Goal: Task Accomplishment & Management: Use online tool/utility

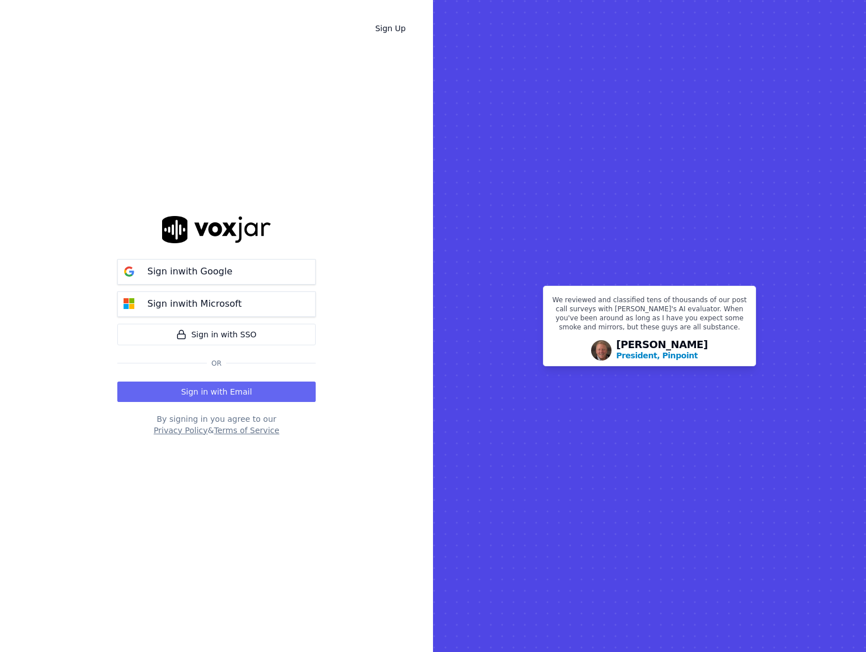
click at [191, 231] on img at bounding box center [216, 229] width 109 height 27
click at [207, 228] on img at bounding box center [216, 229] width 109 height 27
click at [209, 277] on p "Sign in with Google" at bounding box center [189, 272] width 85 height 14
click at [211, 390] on button "Sign in with Email" at bounding box center [216, 391] width 198 height 20
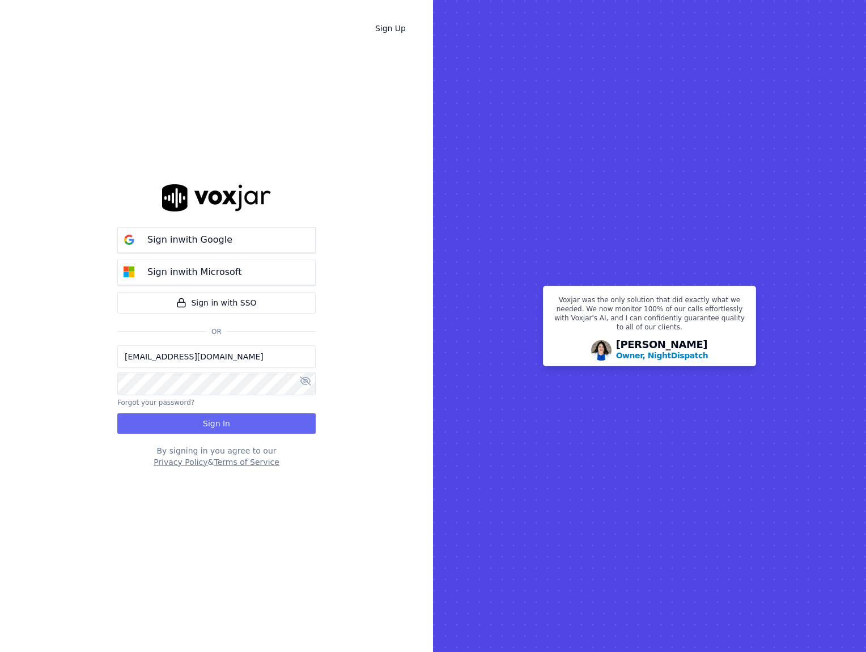
click at [202, 357] on input "[EMAIL_ADDRESS][DOMAIN_NAME]" at bounding box center [216, 356] width 198 height 23
click at [71, 332] on div "Sign Up Sign in with Google Sign in with Microsoft Sign in with SSO Or shy@pros…" at bounding box center [216, 326] width 433 height 652
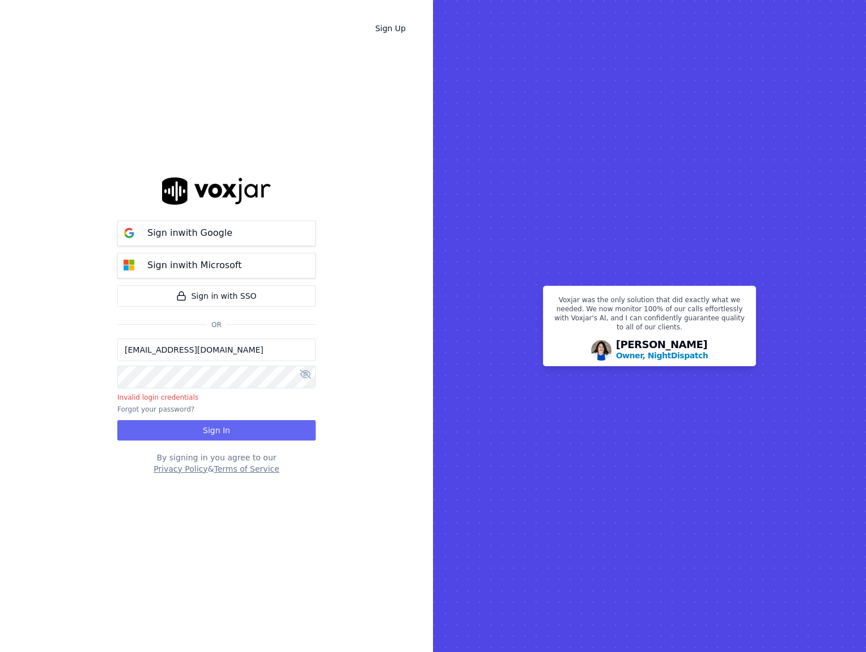
click at [230, 434] on button "Sign In" at bounding box center [216, 430] width 198 height 20
click at [237, 346] on input "shy@prosperarbpo.com" at bounding box center [216, 349] width 198 height 23
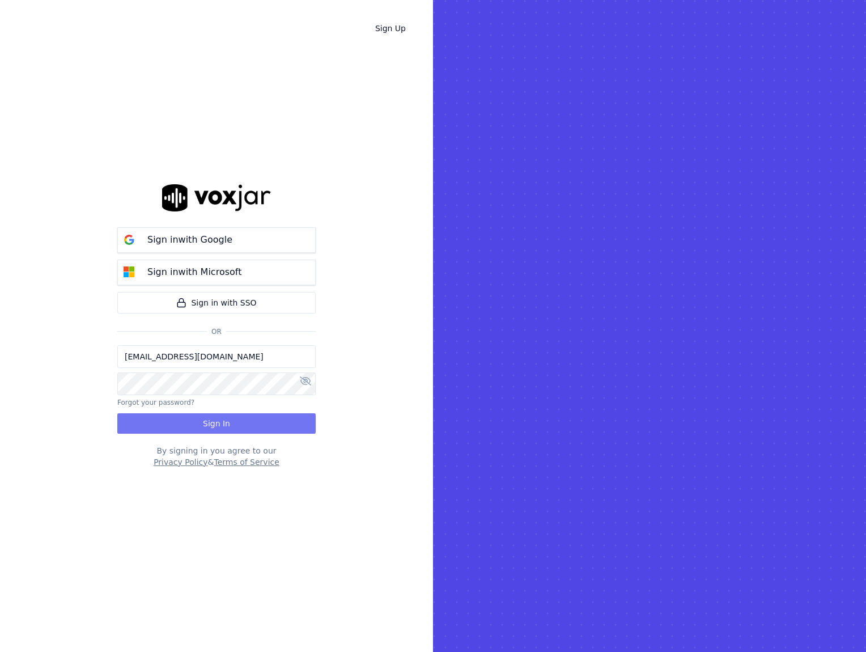
click at [243, 417] on button "Sign In" at bounding box center [216, 423] width 198 height 20
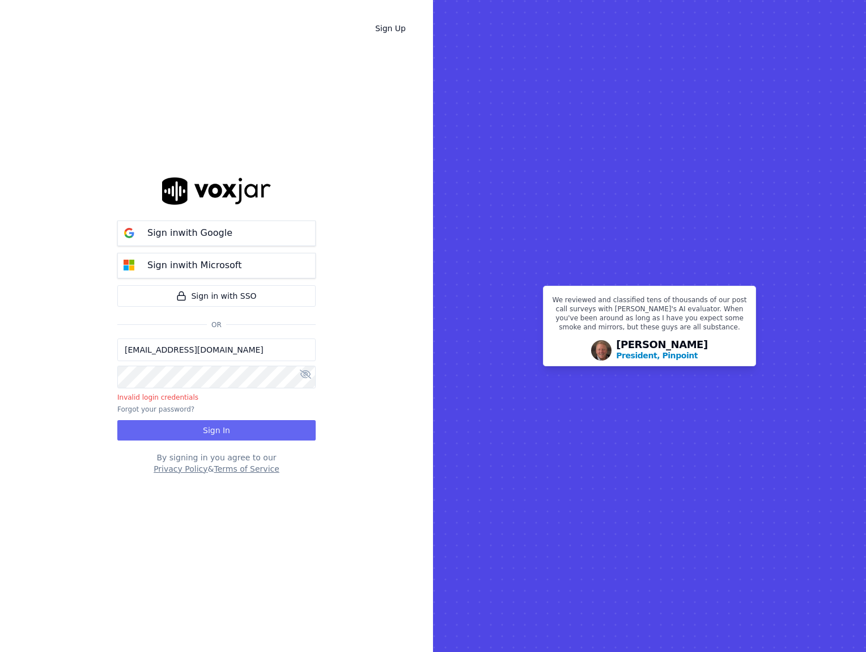
click at [202, 387] on body "Sign Up Sign in with Google Sign in with Microsoft Sign in with SSO Or shy@mana…" at bounding box center [433, 326] width 866 height 652
type input "shy@prosperarbpo.com"
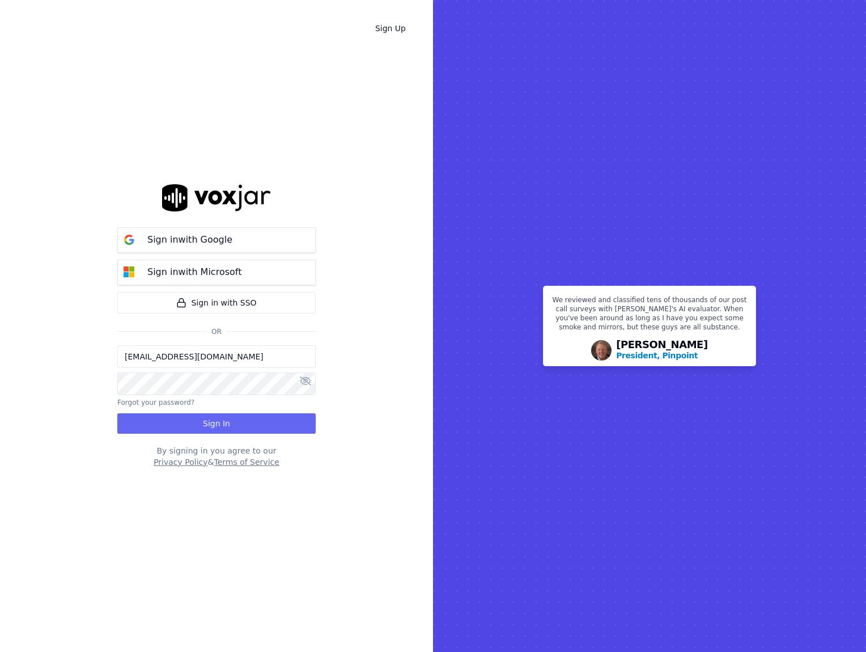
click at [214, 409] on div "shy@prosperarbpo.com Forgot your password? Sign In" at bounding box center [216, 389] width 198 height 88
click at [214, 422] on button "Sign In" at bounding box center [216, 423] width 198 height 20
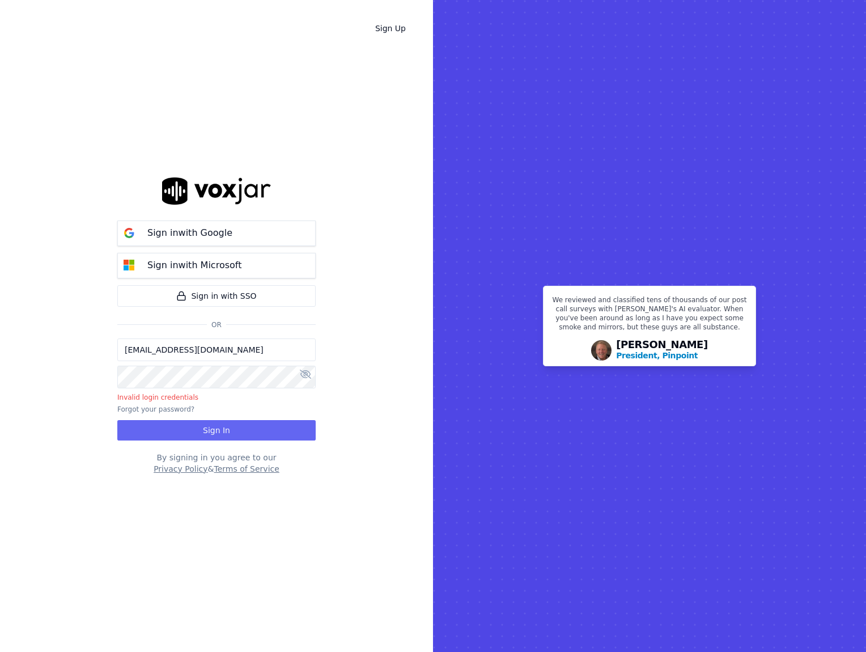
click at [447, 286] on rect at bounding box center [649, 326] width 433 height 652
click at [179, 234] on p "Sign in with Google" at bounding box center [189, 233] width 85 height 14
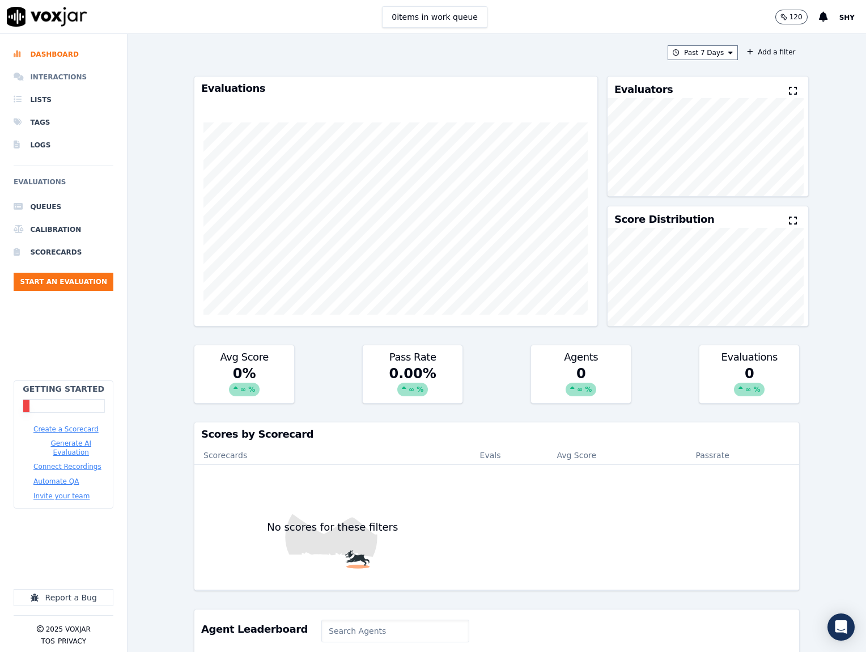
click at [71, 74] on li "Interactions" at bounding box center [64, 77] width 100 height 23
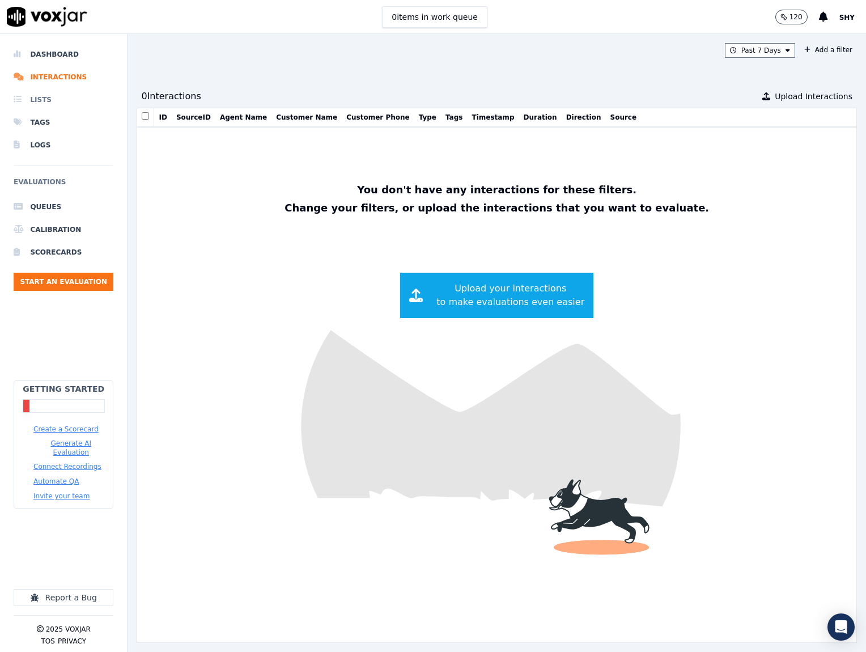
click at [39, 95] on li "Lists" at bounding box center [64, 99] width 100 height 23
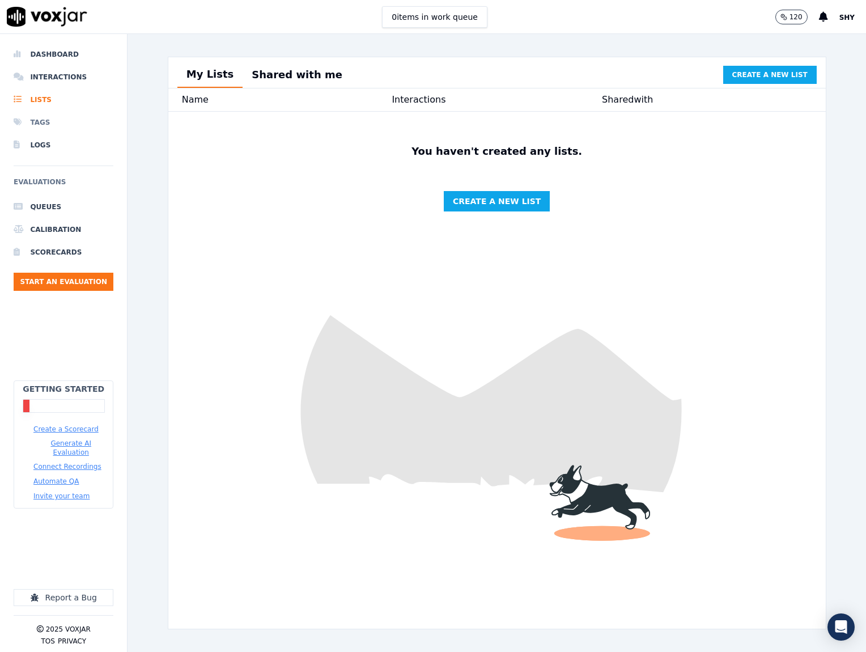
click at [43, 124] on li "Tags" at bounding box center [64, 122] width 100 height 23
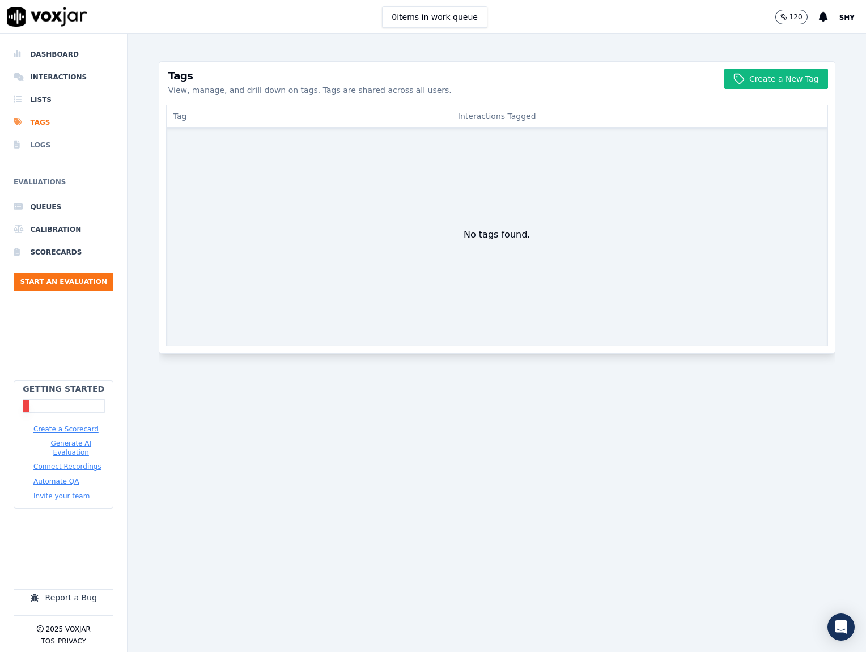
click at [29, 148] on li "Logs" at bounding box center [64, 145] width 100 height 23
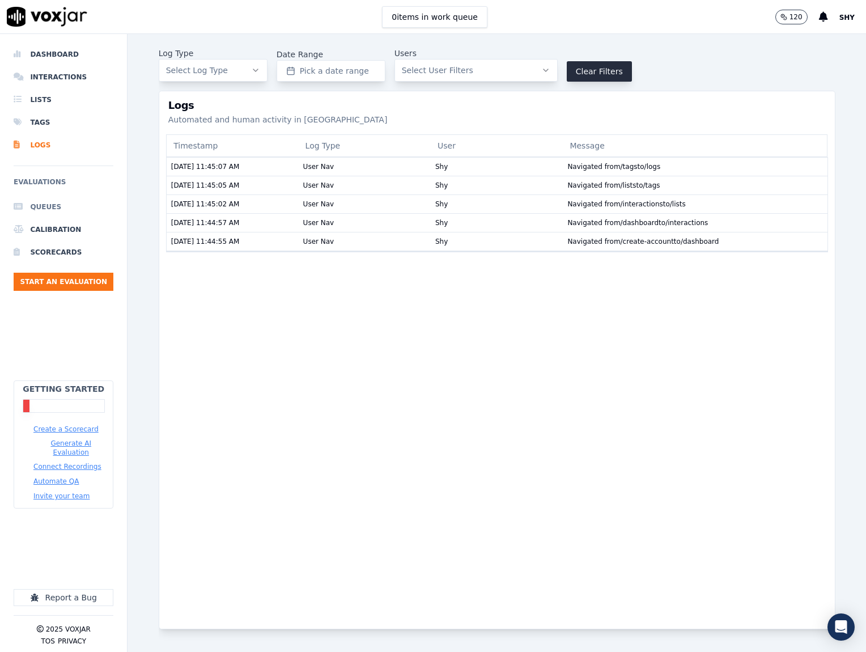
click at [48, 210] on li "Queues" at bounding box center [64, 207] width 100 height 23
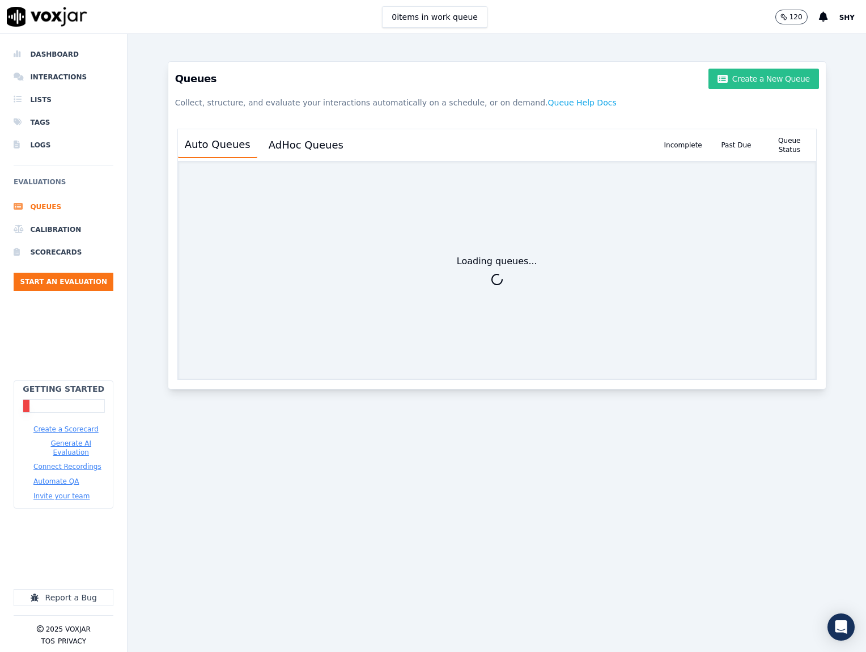
click at [709, 78] on button "Create a New Queue" at bounding box center [764, 79] width 110 height 20
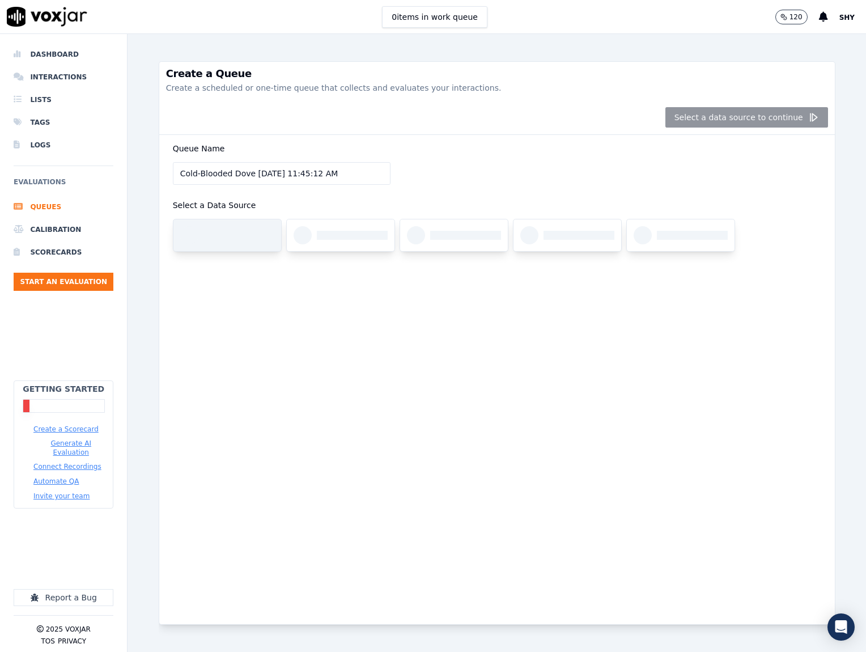
click at [210, 229] on div at bounding box center [227, 235] width 108 height 32
click at [734, 116] on div "Select a data source to continue" at bounding box center [497, 117] width 676 height 35
click at [799, 117] on div "Select a data source to continue" at bounding box center [497, 117] width 676 height 35
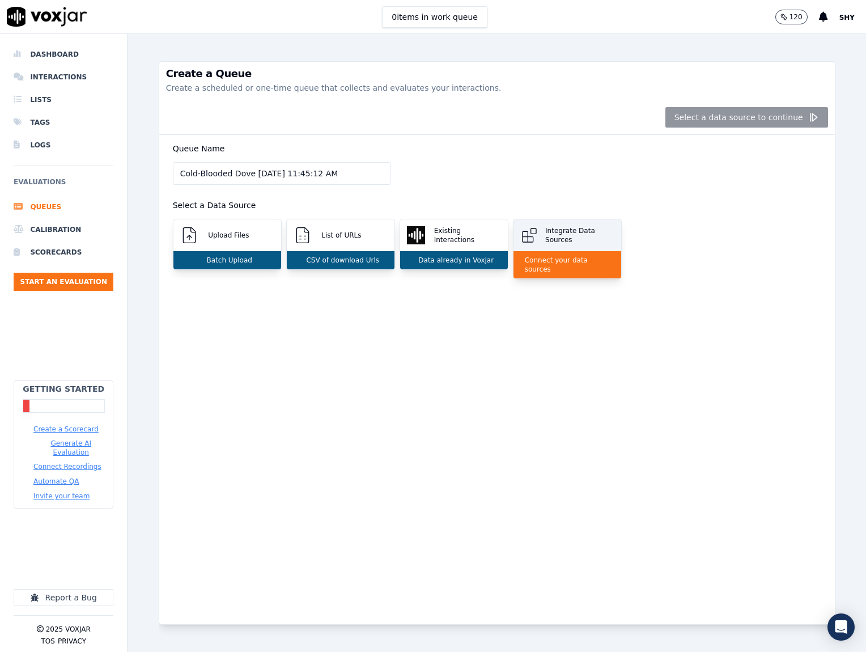
click at [553, 256] on p "Connect your data sources" at bounding box center [567, 265] width 94 height 18
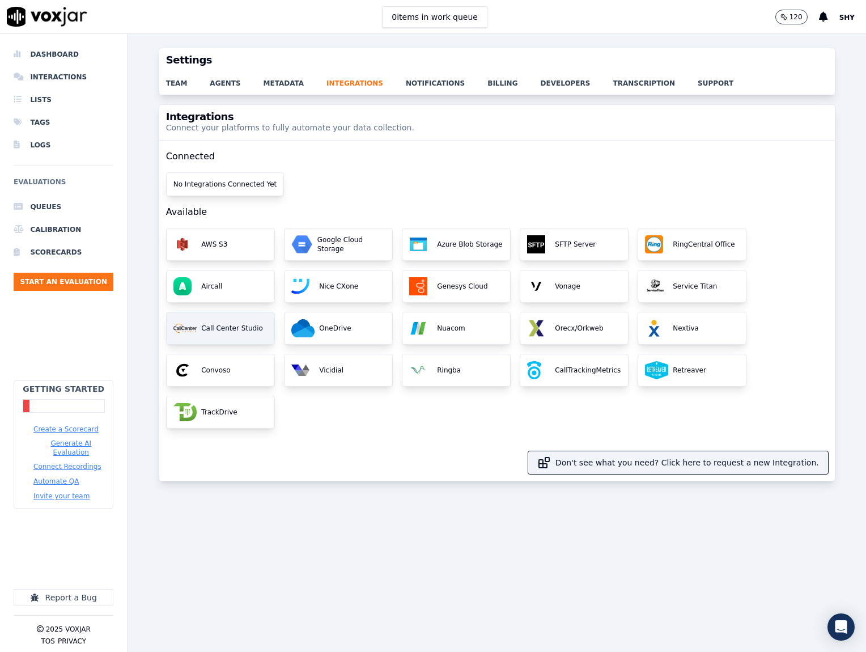
click at [186, 330] on img at bounding box center [185, 328] width 24 height 18
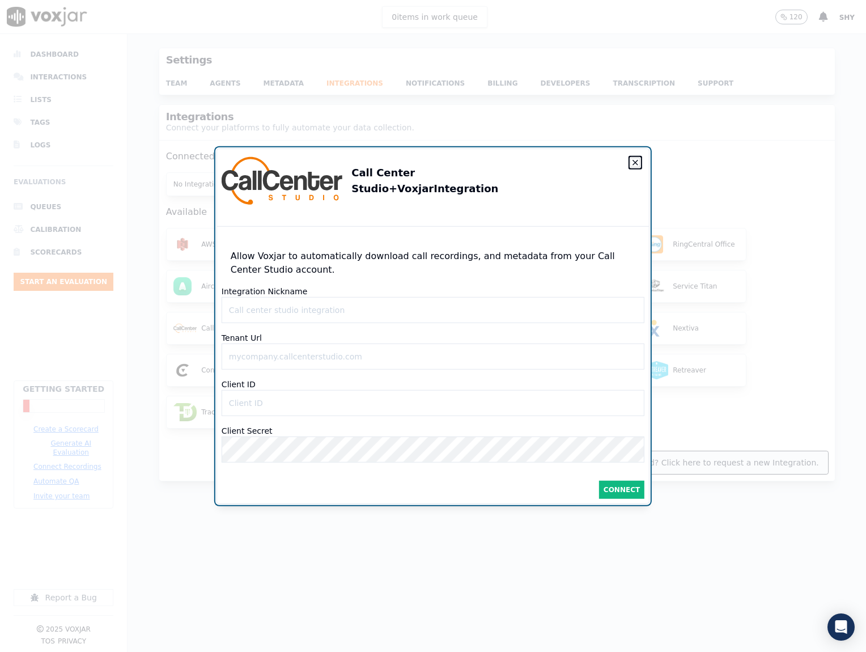
click at [636, 158] on icon "button" at bounding box center [635, 162] width 9 height 9
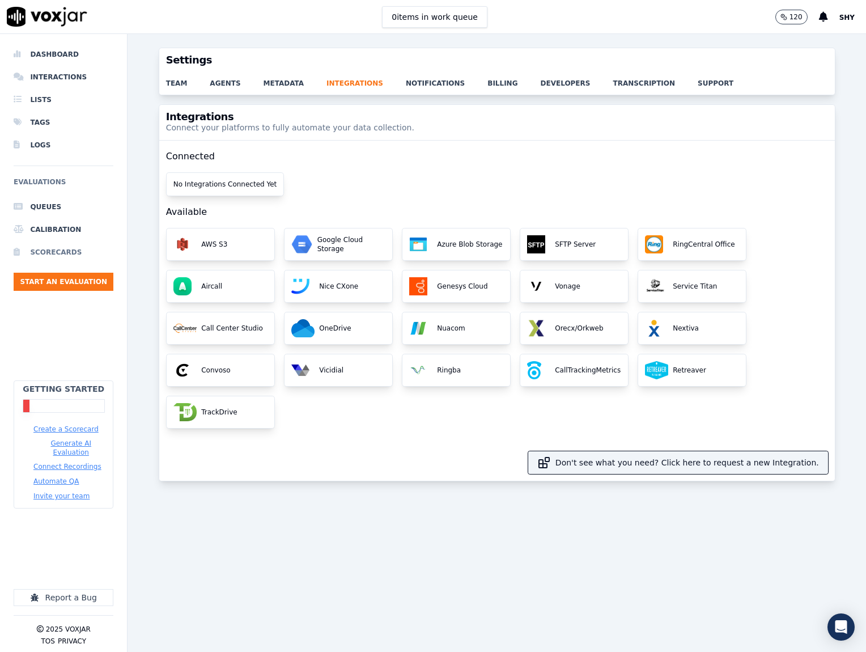
click at [39, 255] on li "Scorecards" at bounding box center [64, 252] width 100 height 23
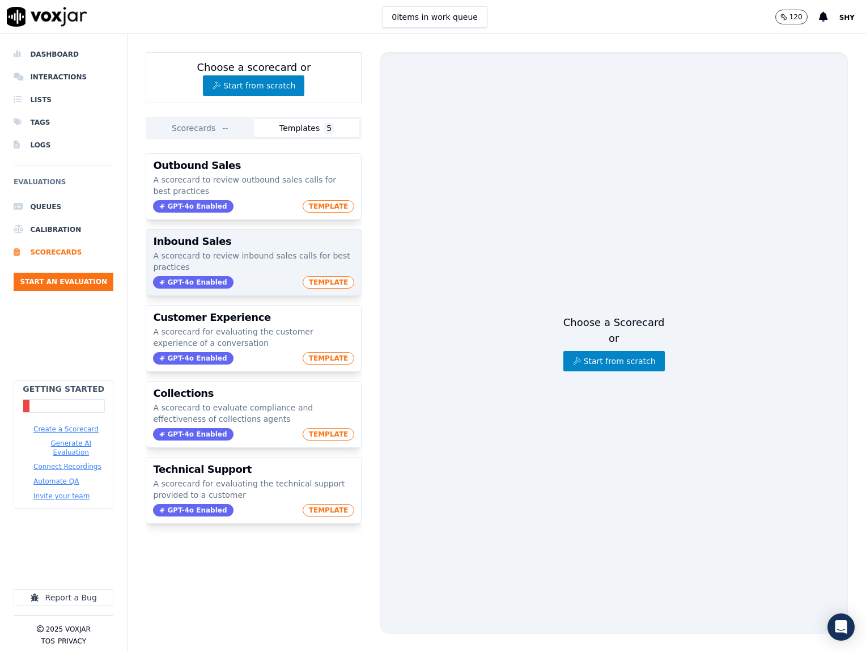
click at [248, 257] on p "A scorecard to review inbound sales calls for best practices" at bounding box center [253, 261] width 201 height 23
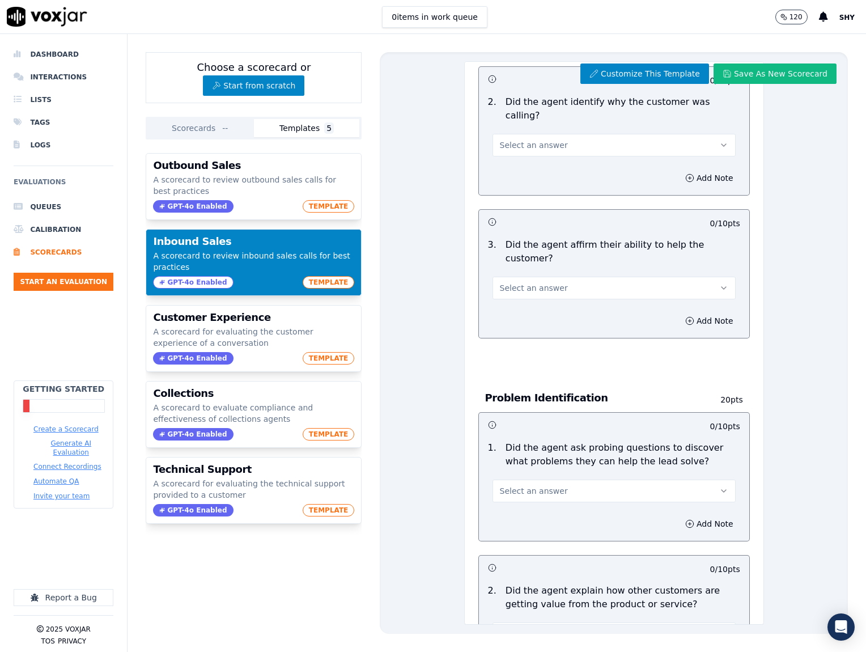
scroll to position [340, 0]
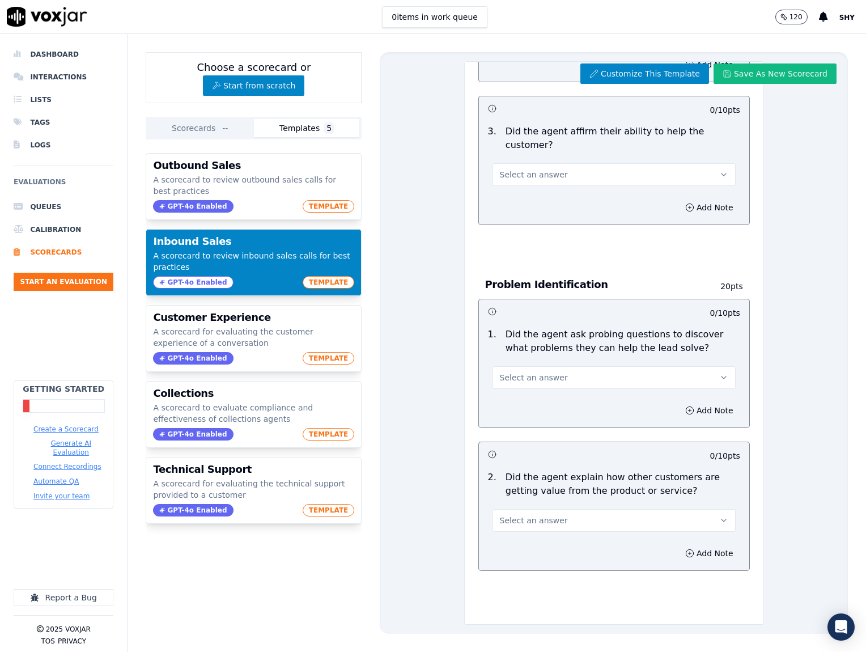
click at [248, 0] on div "0 items in work queue 120 Shy" at bounding box center [433, 17] width 866 height 34
click at [38, 242] on li "Scorecards" at bounding box center [64, 252] width 100 height 23
click at [41, 231] on li "Calibration" at bounding box center [64, 229] width 100 height 23
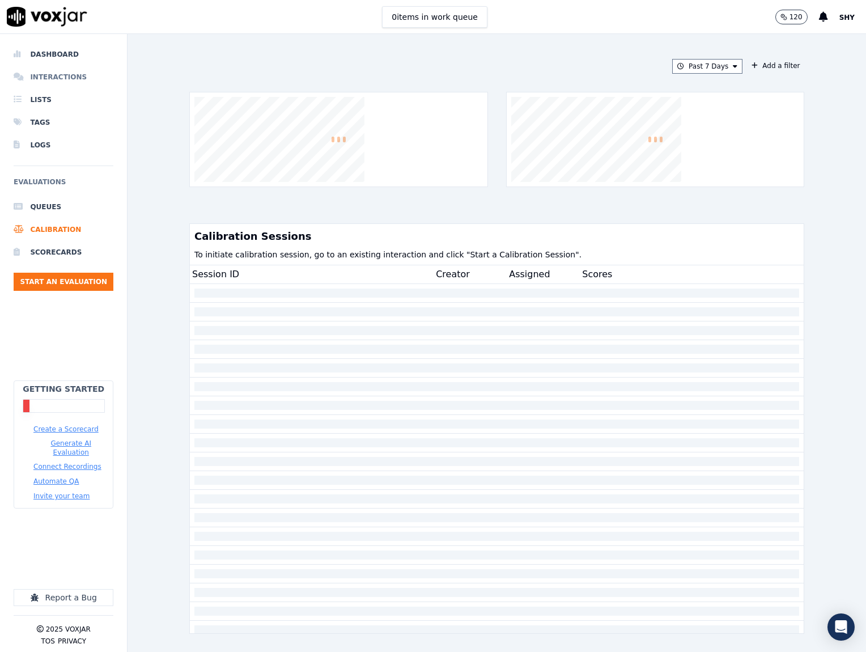
click at [39, 74] on li "Interactions" at bounding box center [64, 77] width 100 height 23
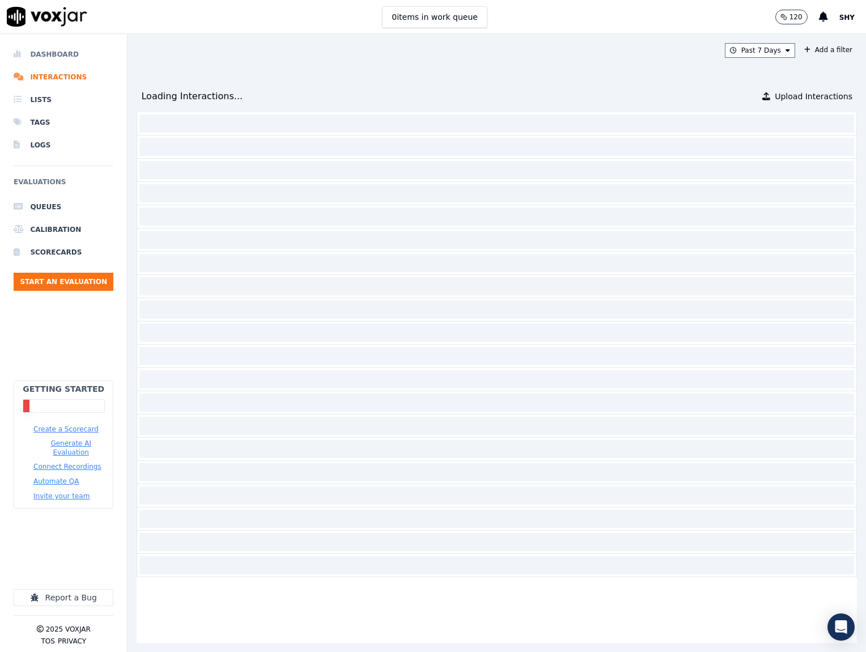
click at [51, 53] on li "Dashboard" at bounding box center [64, 54] width 100 height 23
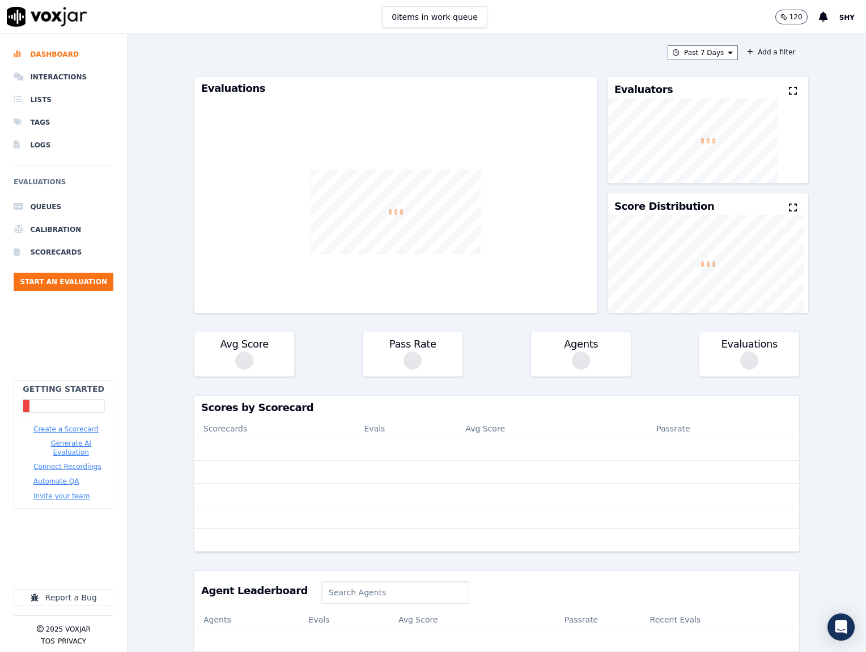
click at [839, 12] on div "120 Shy" at bounding box center [820, 16] width 91 height 33
click at [846, 22] on button "Shy" at bounding box center [853, 17] width 27 height 14
click at [771, 71] on div "Feature Requests" at bounding box center [797, 74] width 121 height 18
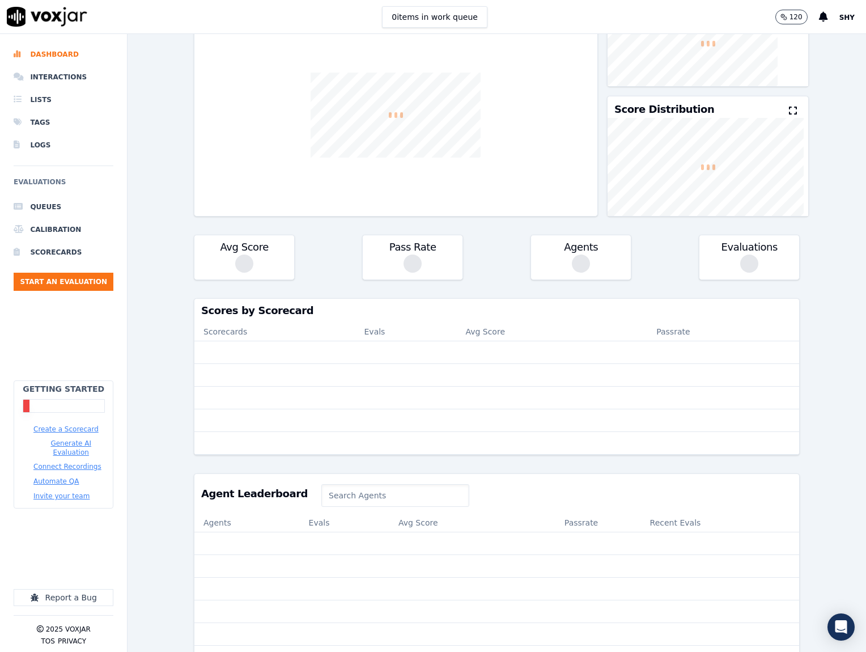
scroll to position [142, 0]
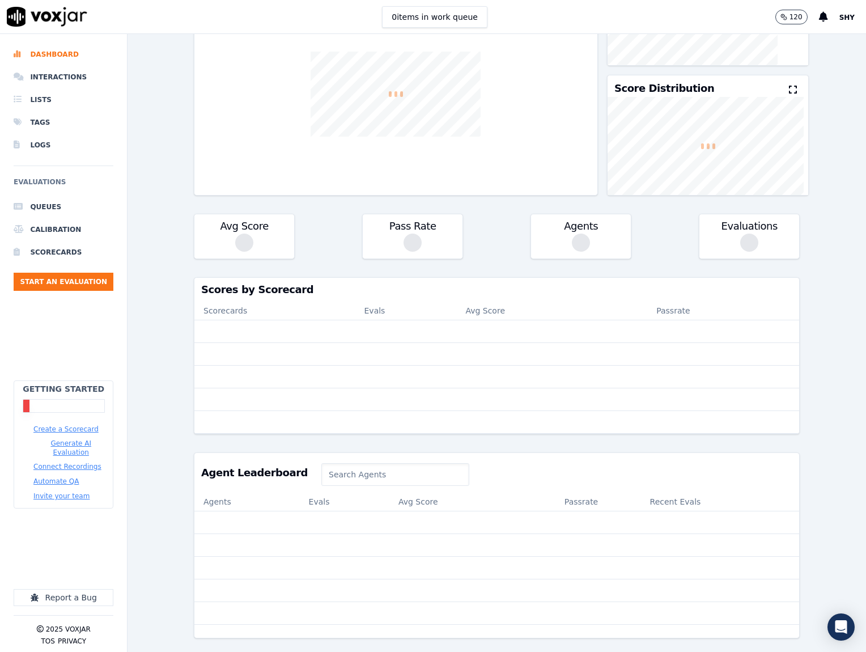
click at [59, 477] on button "Automate QA" at bounding box center [55, 481] width 45 height 9
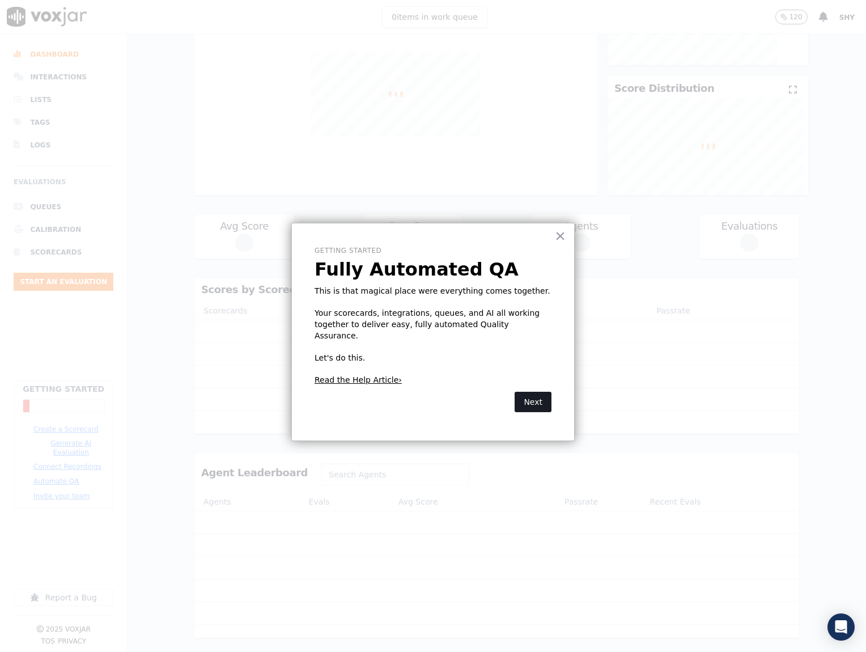
click at [529, 392] on button "Next" at bounding box center [533, 402] width 37 height 20
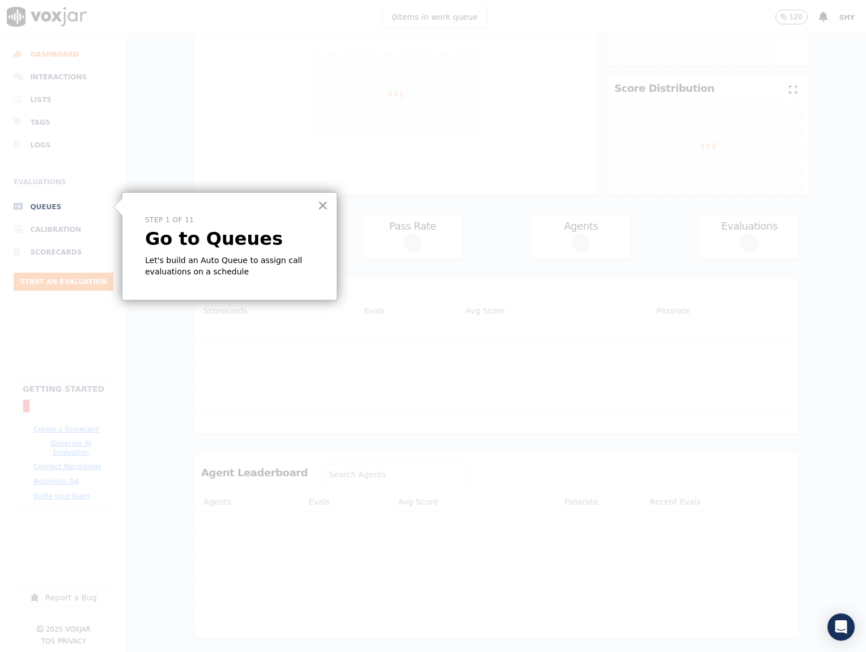
click at [28, 210] on li "Queues" at bounding box center [64, 207] width 100 height 23
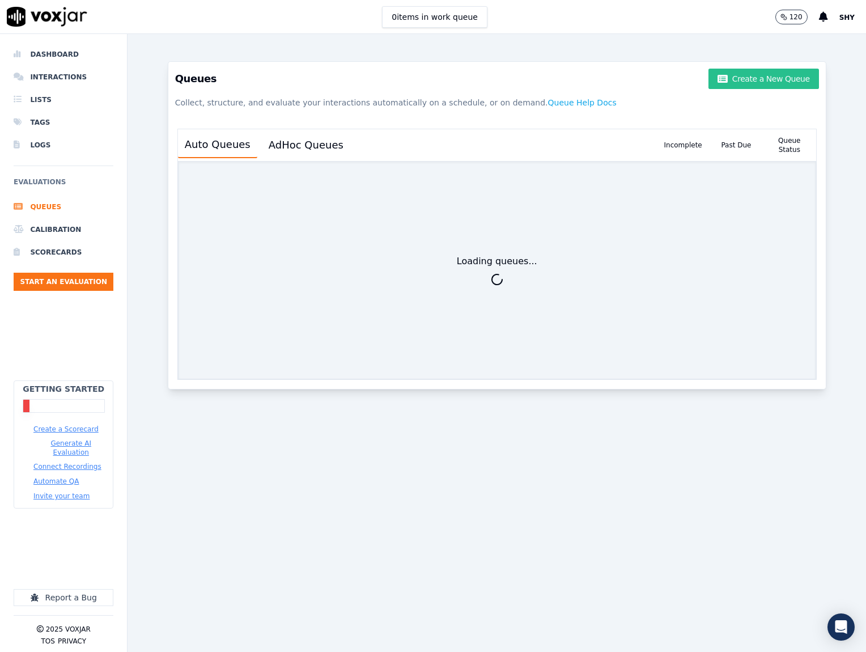
click at [718, 75] on icon "button" at bounding box center [723, 78] width 10 height 9
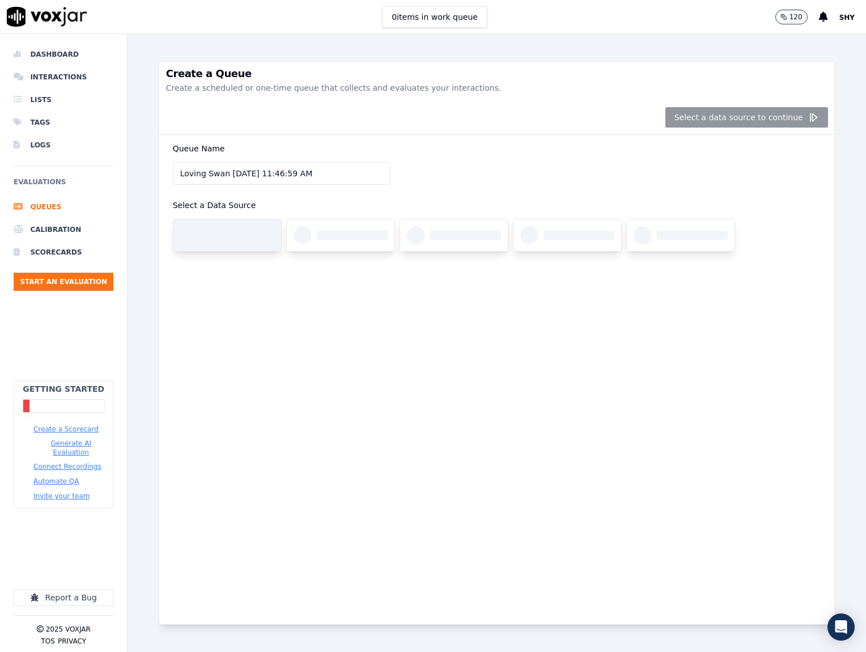
click at [204, 235] on div at bounding box center [239, 235] width 71 height 9
click at [769, 117] on div "Select a data source to continue" at bounding box center [497, 117] width 676 height 35
click at [431, 250] on div at bounding box center [454, 235] width 108 height 32
